Goal: Information Seeking & Learning: Find specific fact

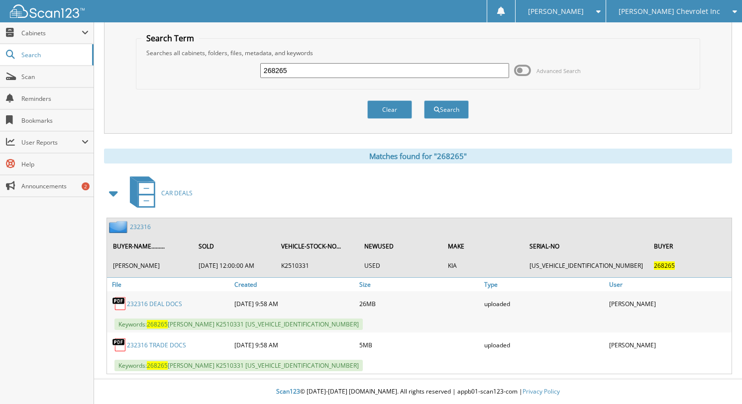
click at [656, 14] on span "[PERSON_NAME] Chevrolet Inc" at bounding box center [668, 11] width 101 height 6
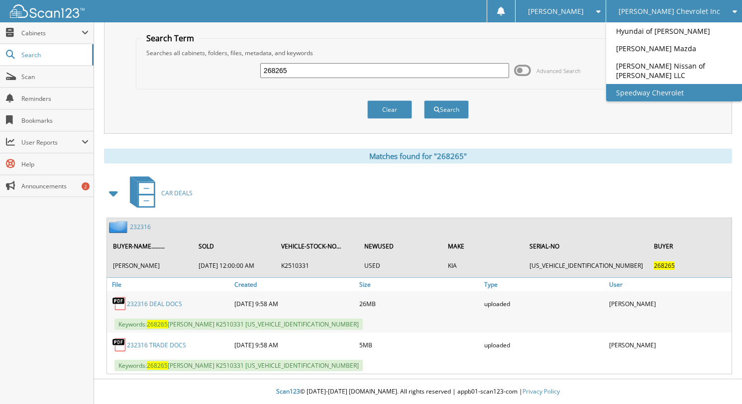
click at [682, 86] on link "Speedway Chevrolet" at bounding box center [674, 92] width 136 height 17
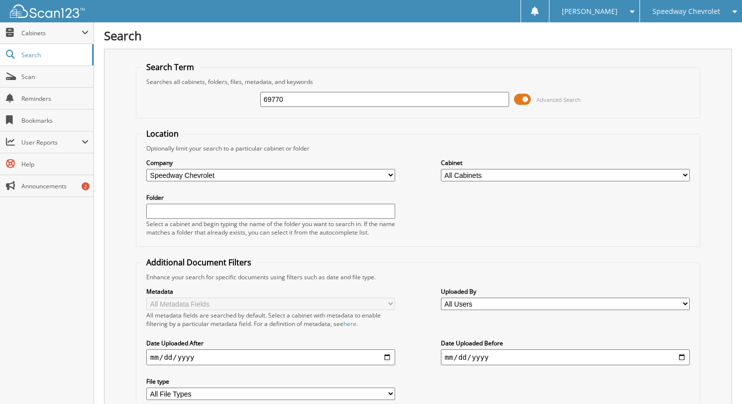
type input "69770"
click at [562, 102] on span "Advanced Search" at bounding box center [558, 99] width 44 height 7
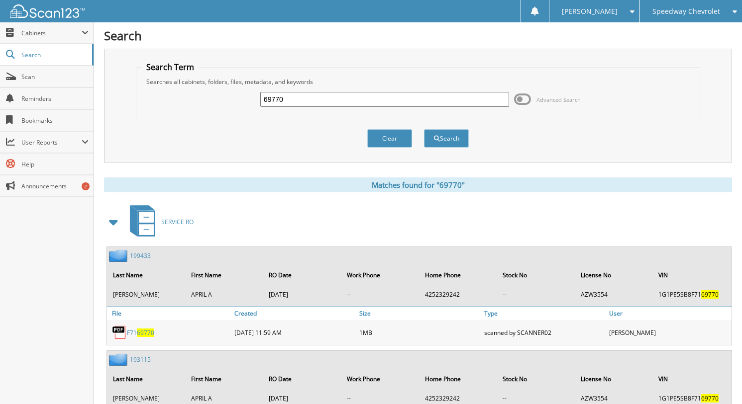
click at [111, 220] on span at bounding box center [114, 222] width 14 height 18
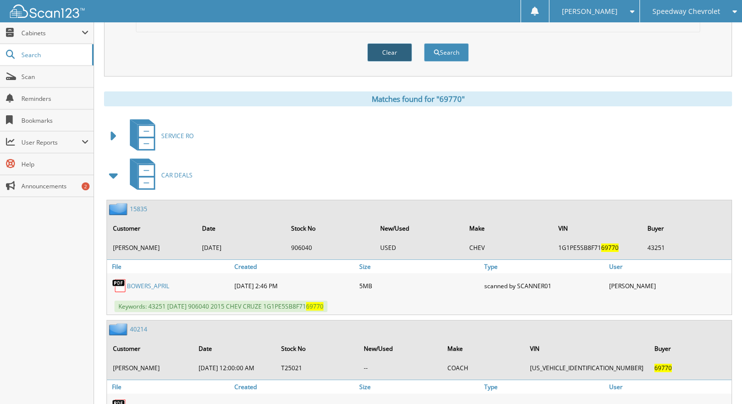
scroll to position [50, 0]
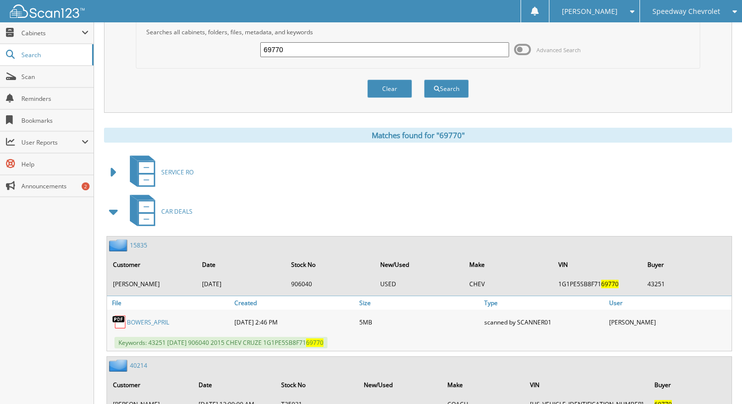
click at [389, 52] on input "69770" at bounding box center [384, 49] width 249 height 15
type input "69640"
click at [424, 80] on button "Search" at bounding box center [446, 89] width 45 height 18
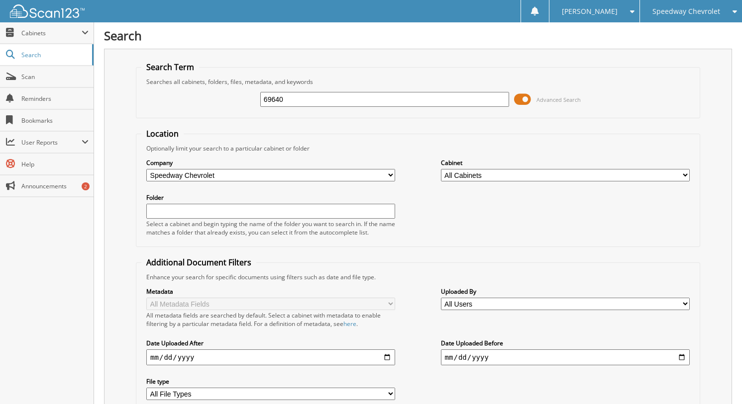
drag, startPoint x: 539, startPoint y: 89, endPoint x: 541, endPoint y: 94, distance: 5.2
click at [541, 91] on div "69640 Advanced Search" at bounding box center [417, 99] width 553 height 27
click at [541, 94] on span "Advanced Search" at bounding box center [547, 99] width 67 height 15
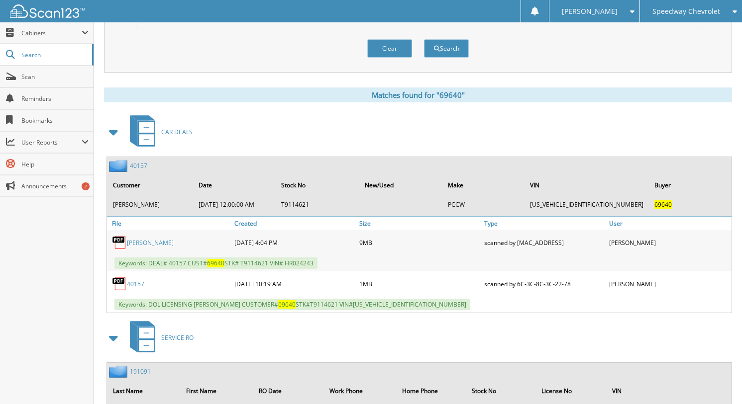
scroll to position [99, 0]
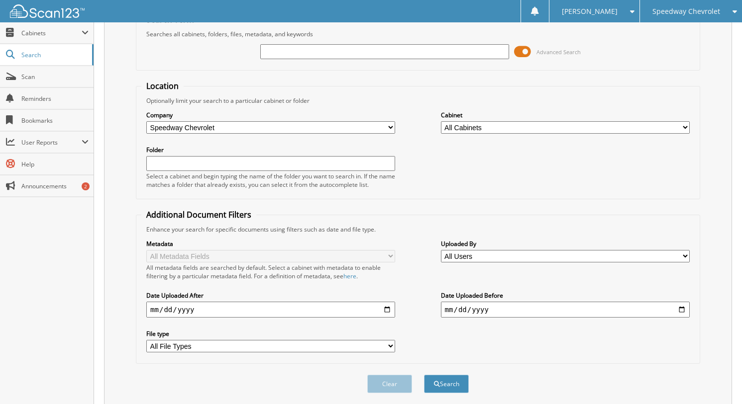
scroll to position [32, 0]
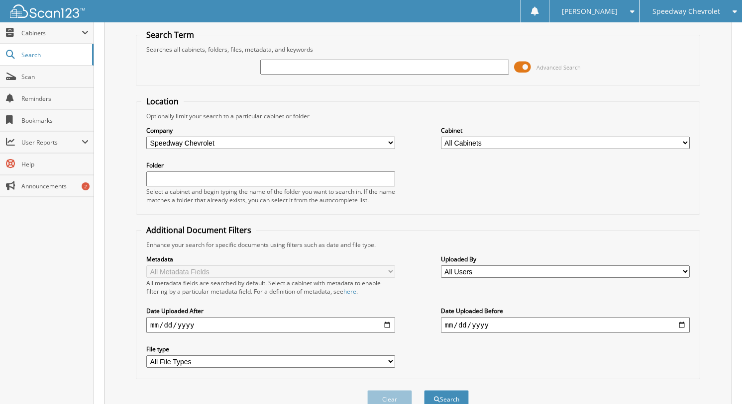
click at [526, 69] on span at bounding box center [522, 67] width 17 height 15
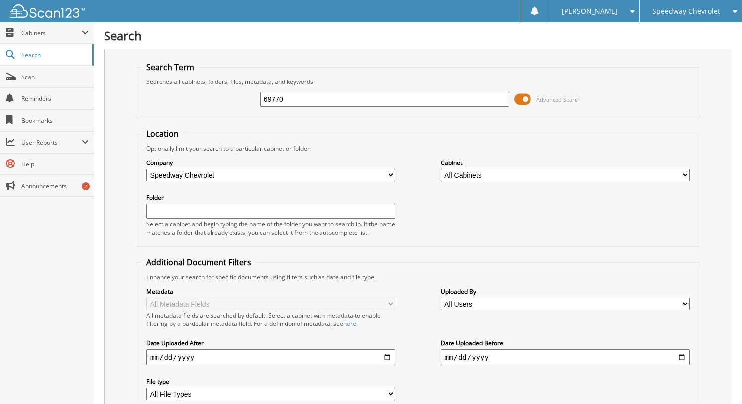
type input "69770"
click at [568, 97] on span "Advanced Search" at bounding box center [558, 99] width 44 height 7
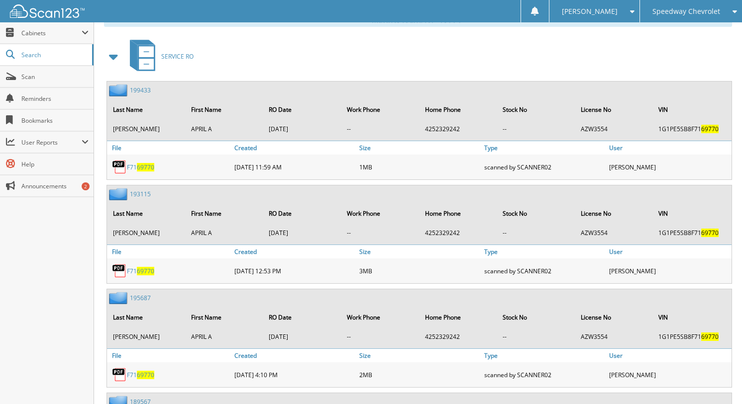
scroll to position [199, 0]
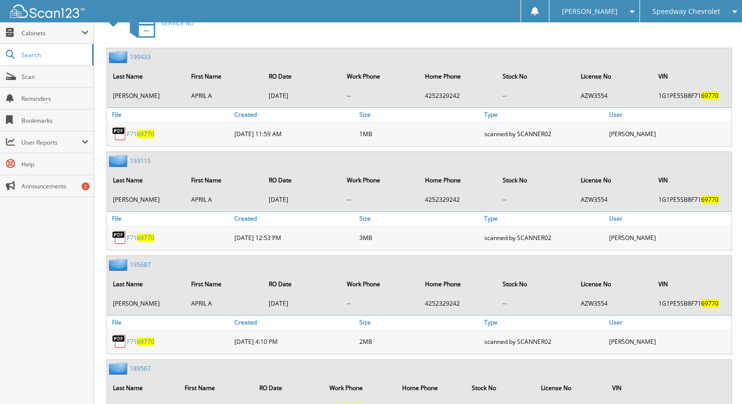
click at [121, 31] on span at bounding box center [114, 23] width 20 height 24
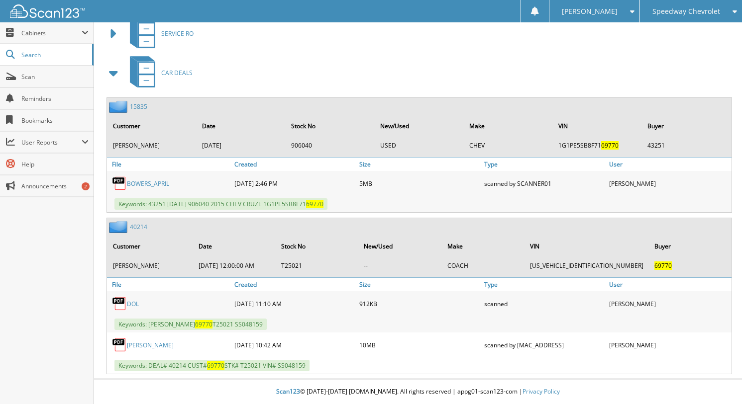
scroll to position [189, 0]
